Goal: Task Accomplishment & Management: Manage account settings

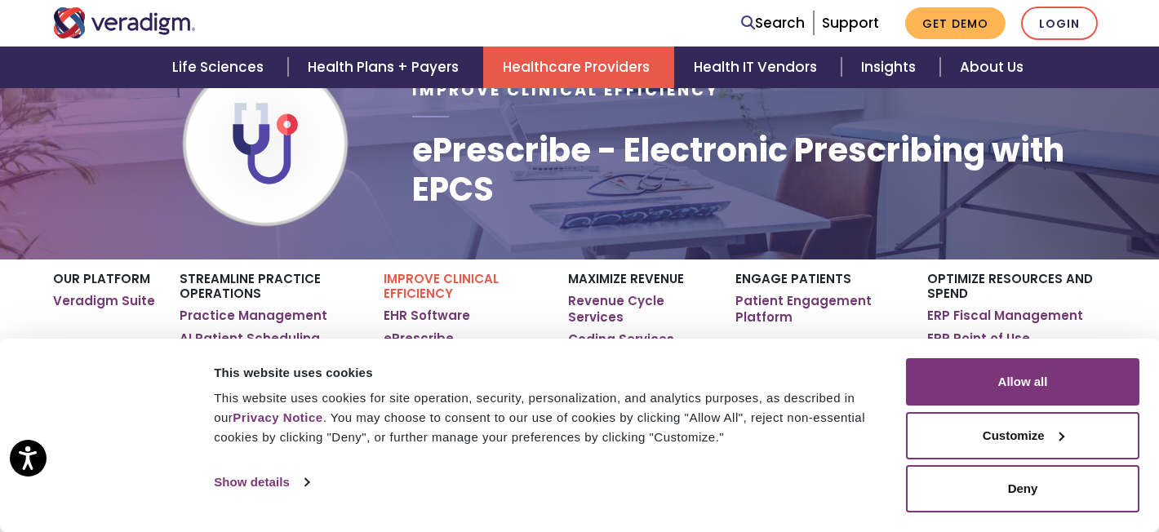
scroll to position [129, 0]
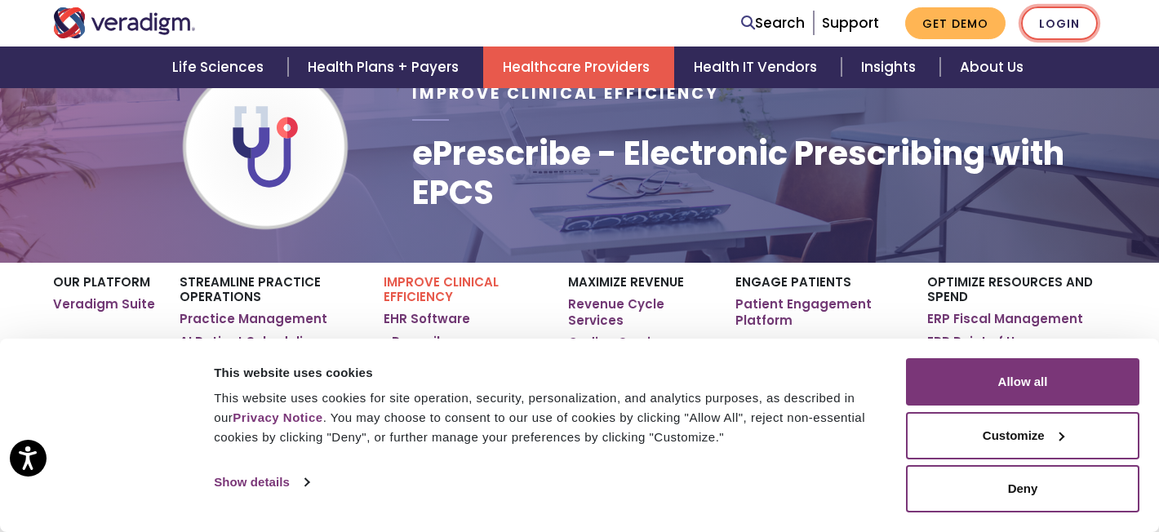
click at [1062, 22] on link "Login" at bounding box center [1059, 23] width 77 height 33
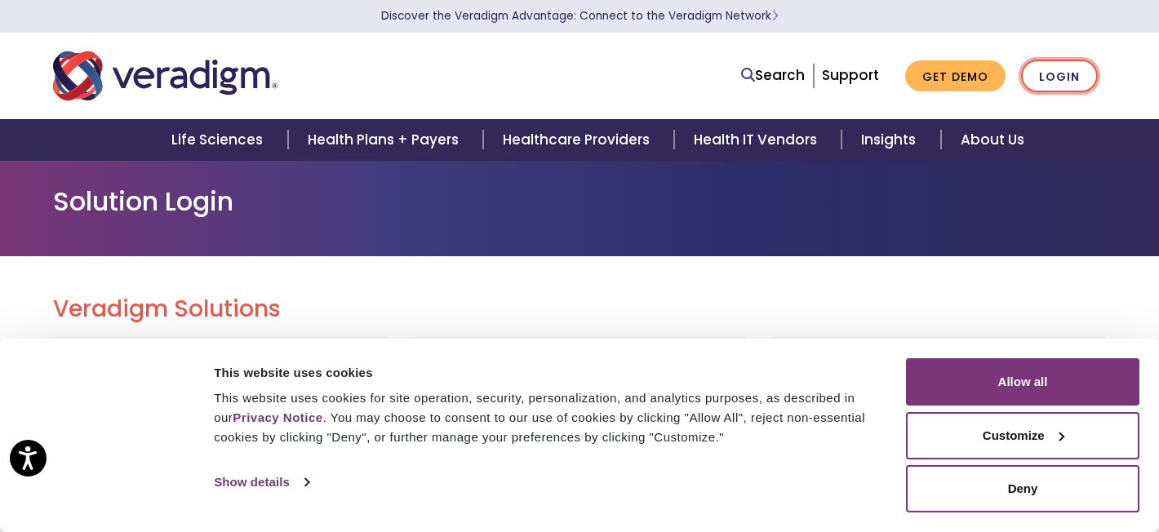
click at [1058, 77] on link "Login" at bounding box center [1059, 76] width 77 height 33
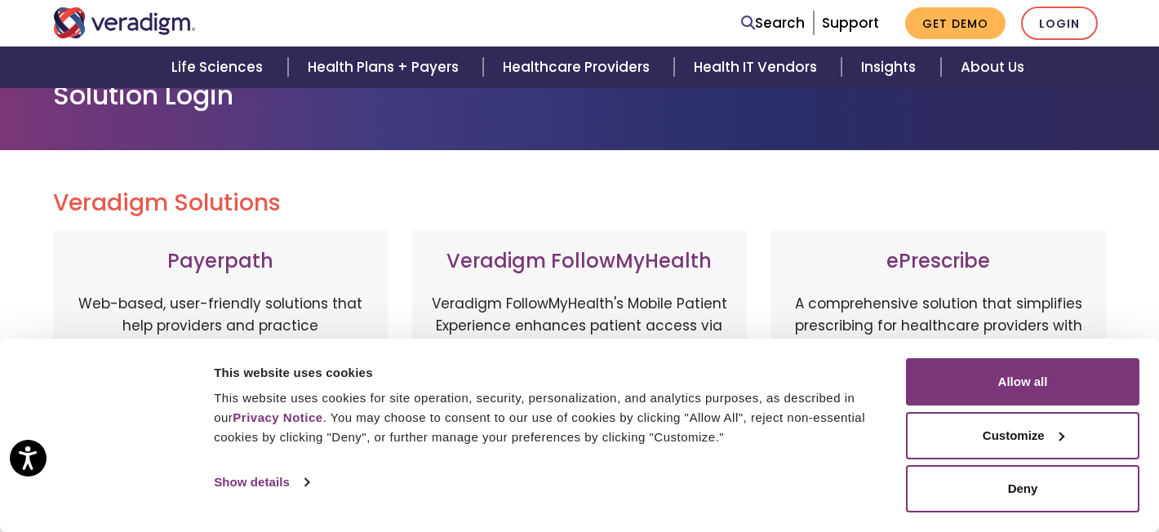
scroll to position [107, 0]
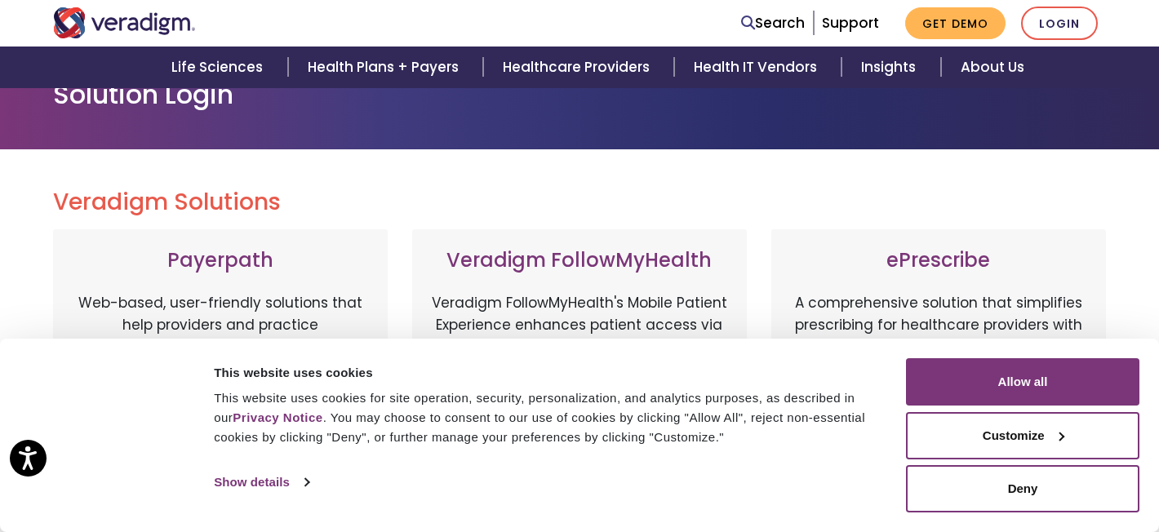
click at [819, 472] on div "Consent Selection Necessary Preferences Statistics Marketing Show details" at bounding box center [558, 482] width 697 height 24
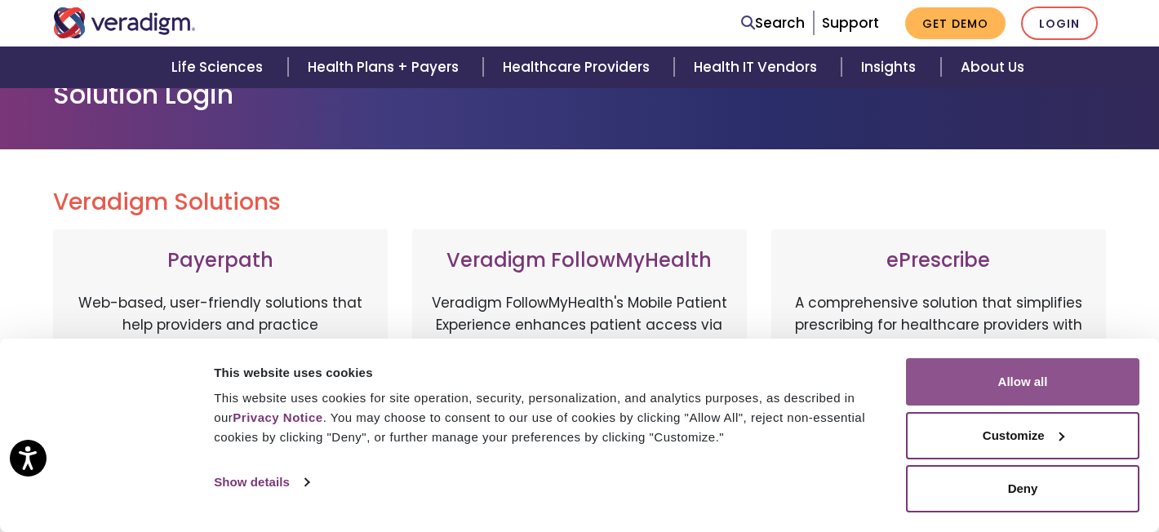
click at [1040, 382] on button "Allow all" at bounding box center [1022, 381] width 233 height 47
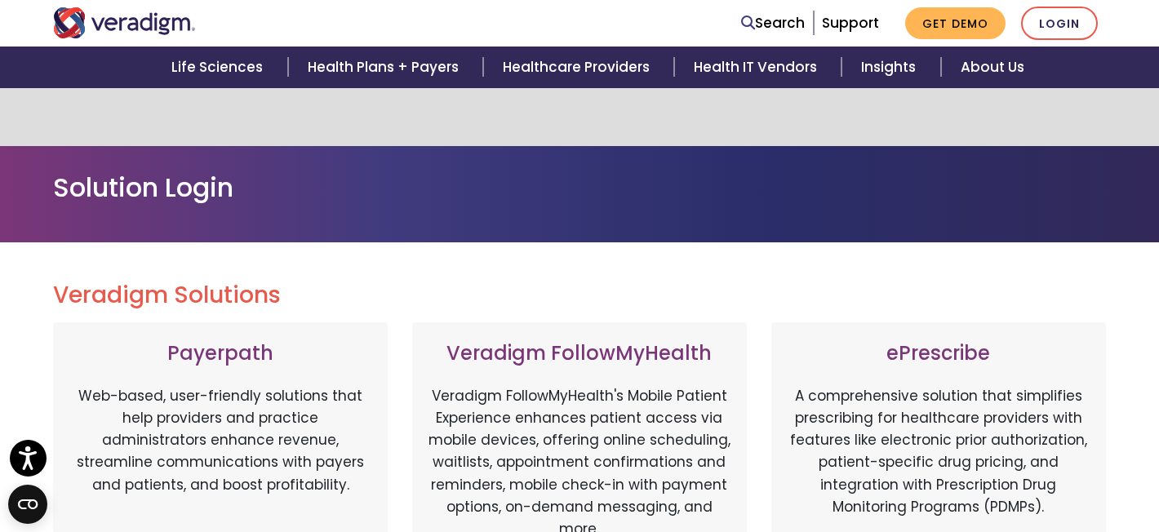
scroll to position [0, 0]
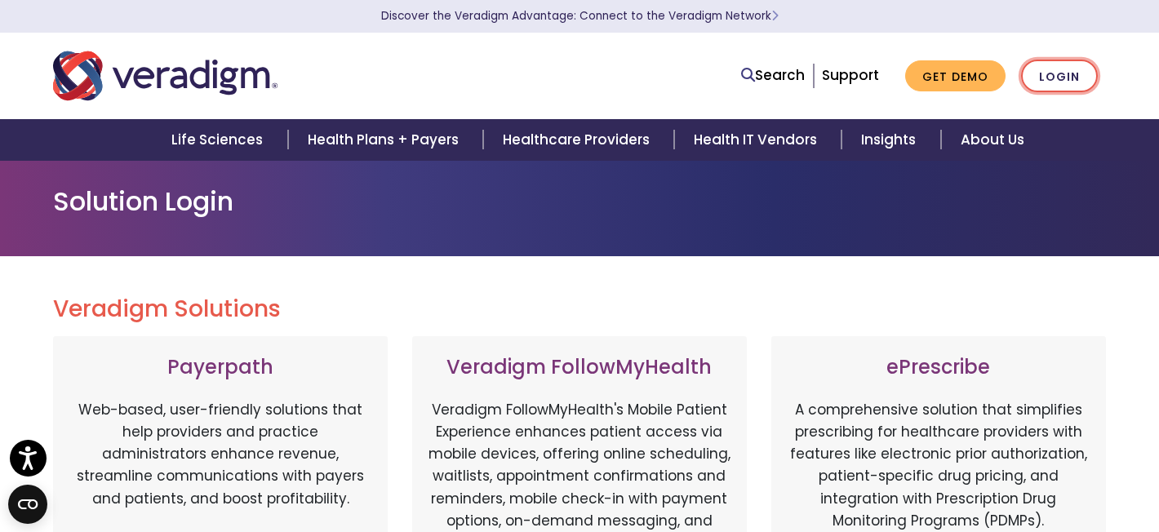
click at [1069, 80] on link "Login" at bounding box center [1059, 76] width 77 height 33
